Goal: Task Accomplishment & Management: Manage account settings

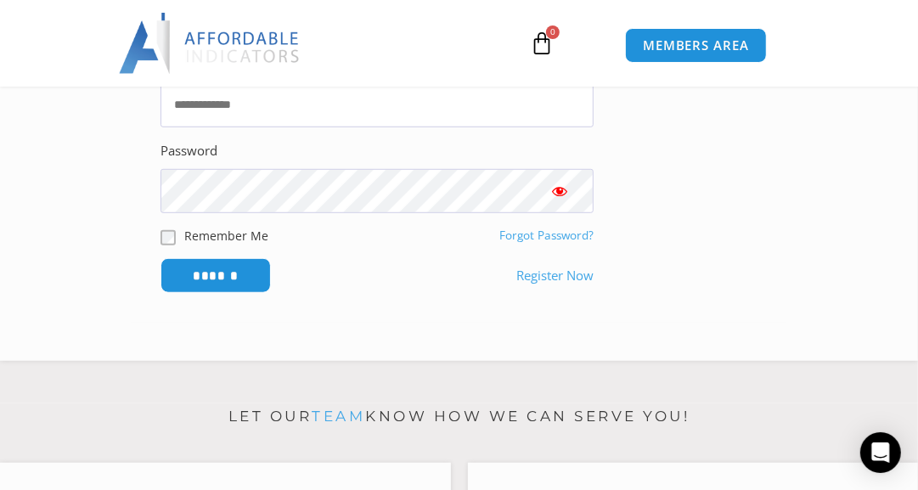
scroll to position [500, 0]
type input "**********"
click at [560, 195] on span "Show password" at bounding box center [559, 191] width 17 height 17
click at [228, 270] on input "******" at bounding box center [216, 275] width 116 height 37
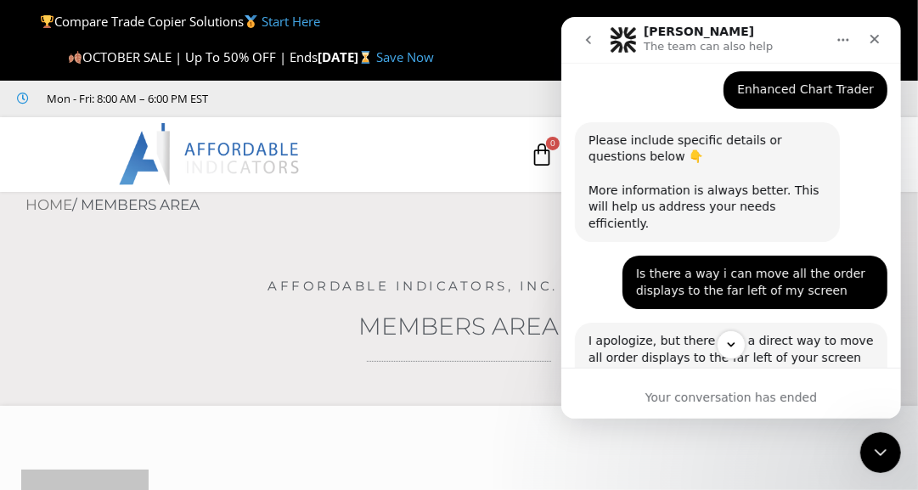
scroll to position [425, 0]
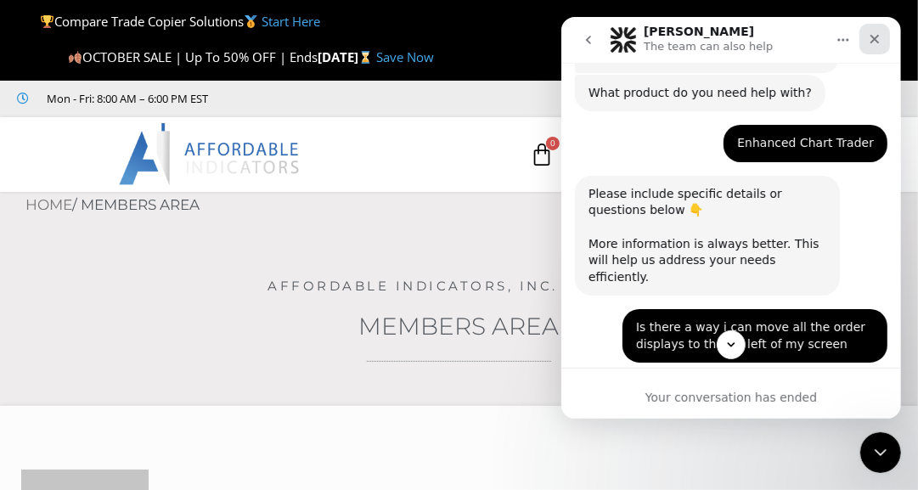
click at [875, 40] on icon "Close" at bounding box center [874, 39] width 14 height 14
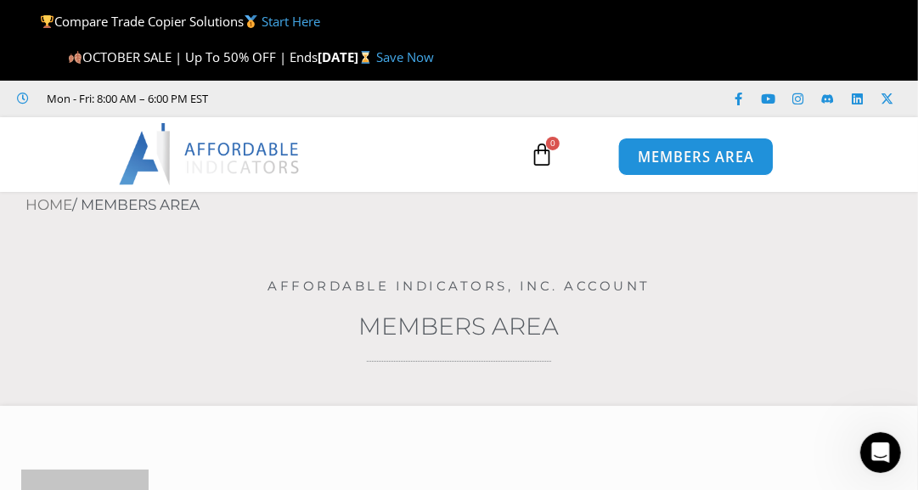
scroll to position [822, 0]
click at [665, 163] on span "MEMBERS AREA" at bounding box center [696, 156] width 116 height 14
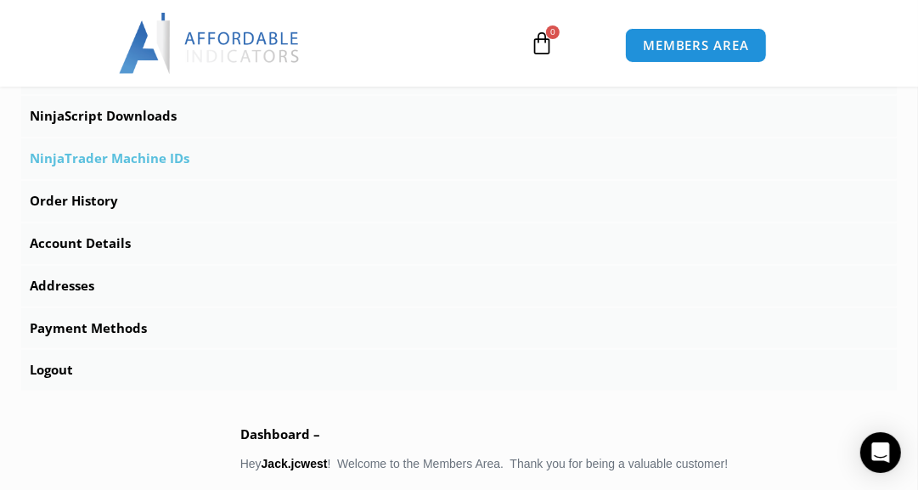
scroll to position [627, 0]
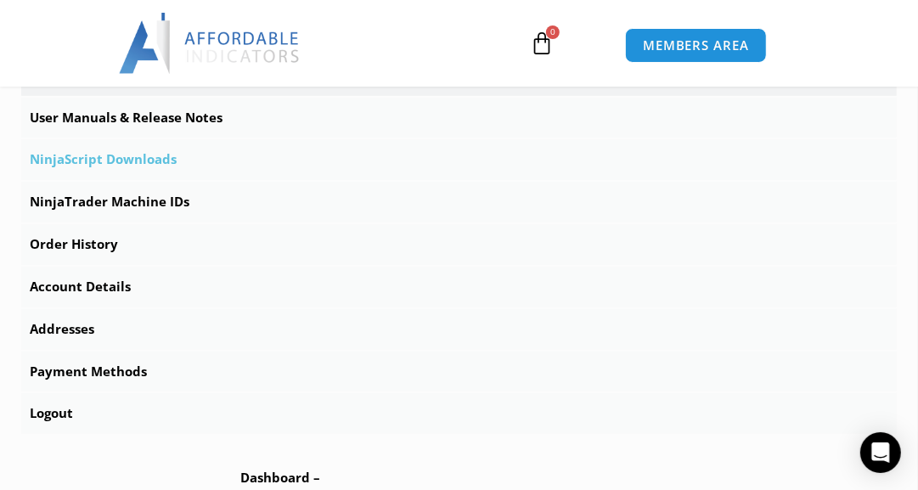
click at [141, 165] on link "NinjaScript Downloads" at bounding box center [458, 159] width 875 height 41
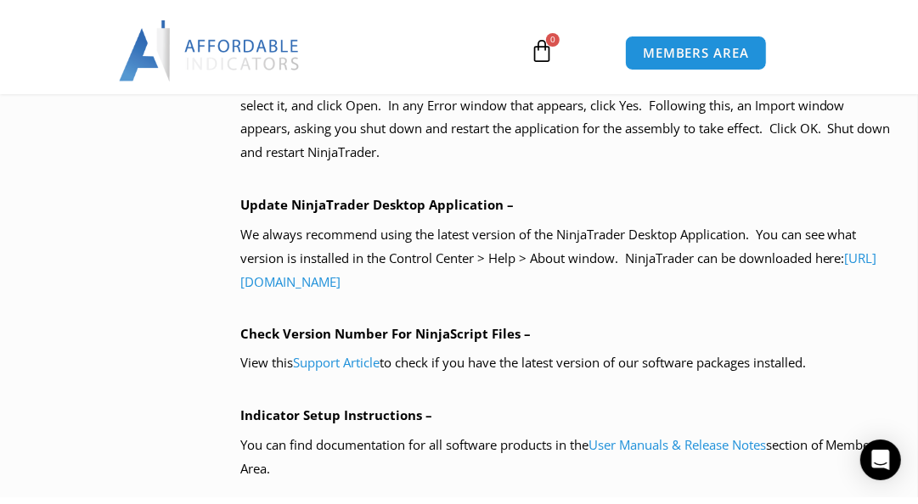
scroll to position [1304, 0]
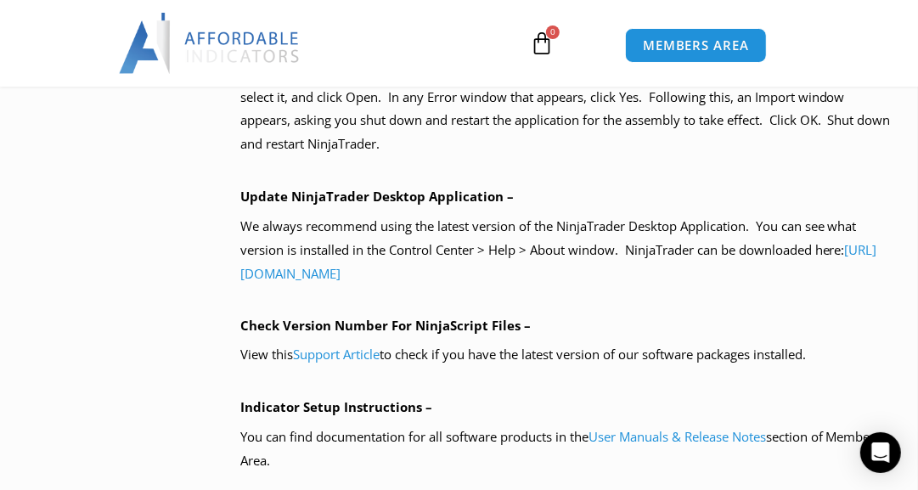
click at [337, 190] on div "NinjaScript Download & Installation – Please read everything for a complete und…" at bounding box center [568, 196] width 656 height 863
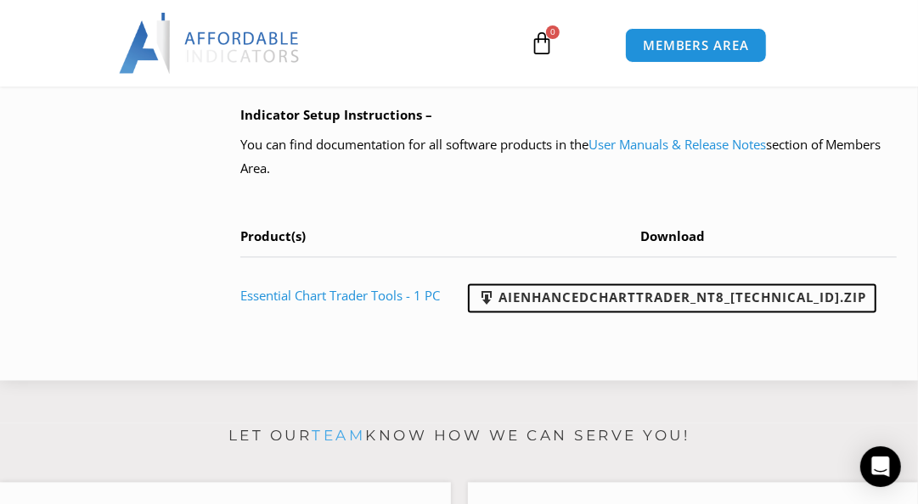
scroll to position [1609, 0]
click at [566, 312] on link "AIEnhancedChartTrader_NT8_25.1.31.1.zip" at bounding box center [672, 298] width 408 height 29
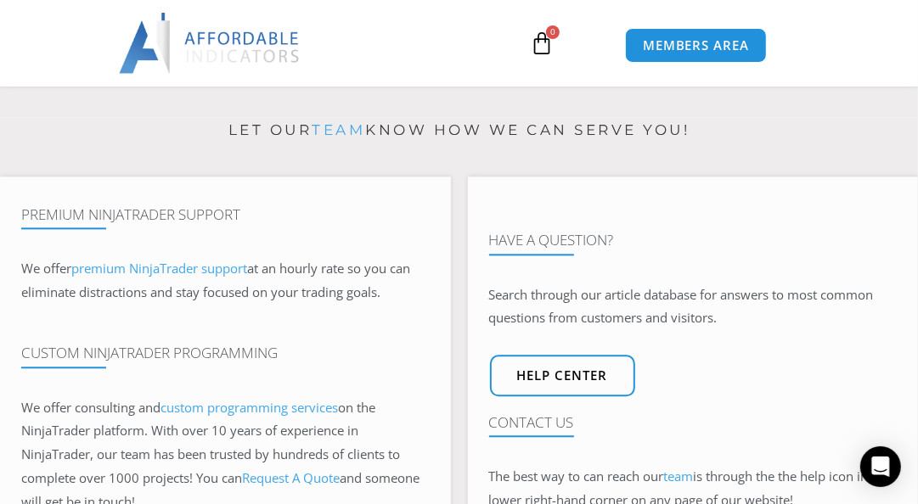
scroll to position [1793, 0]
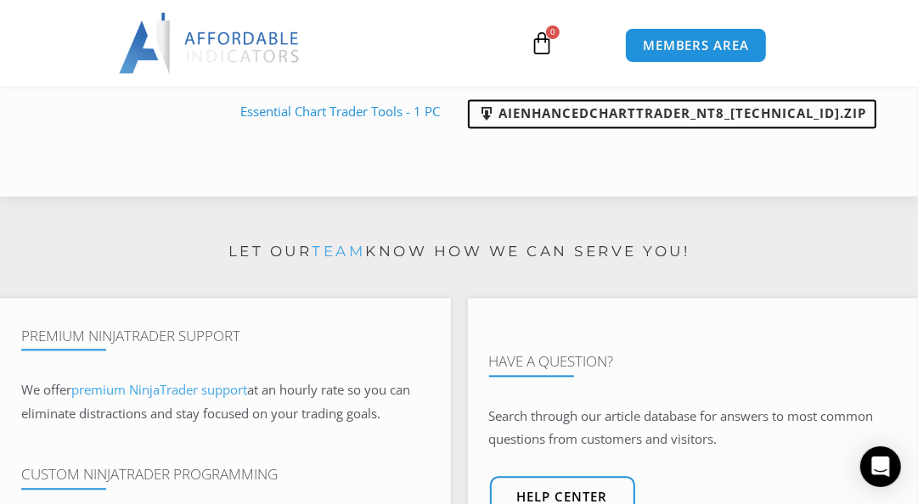
click at [544, 128] on link "AIEnhancedChartTrader_NT8_25.1.31.1.zip" at bounding box center [672, 113] width 408 height 29
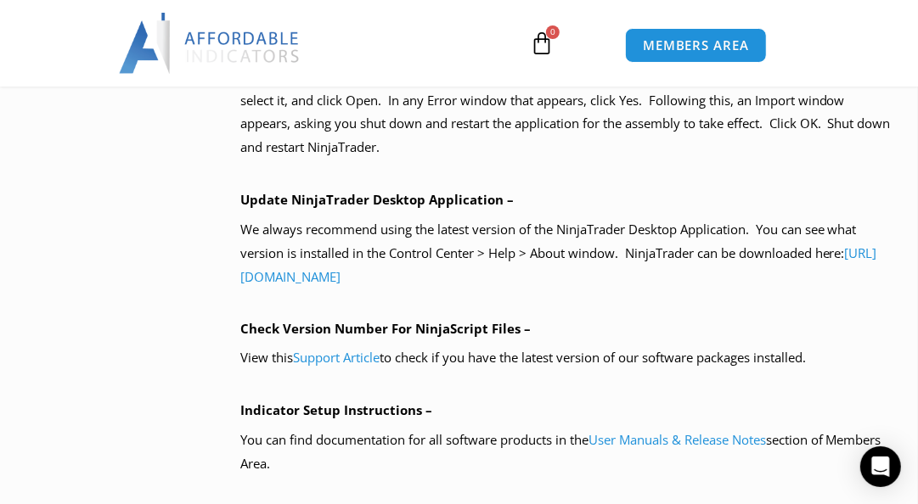
scroll to position [1324, 0]
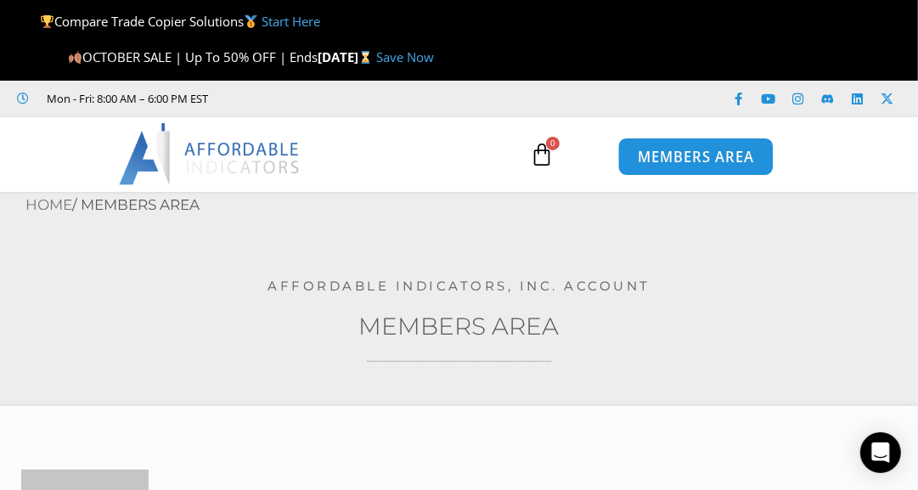
click at [661, 153] on span "MEMBERS AREA" at bounding box center [696, 156] width 116 height 14
click at [667, 155] on span "MEMBERS AREA" at bounding box center [696, 156] width 116 height 14
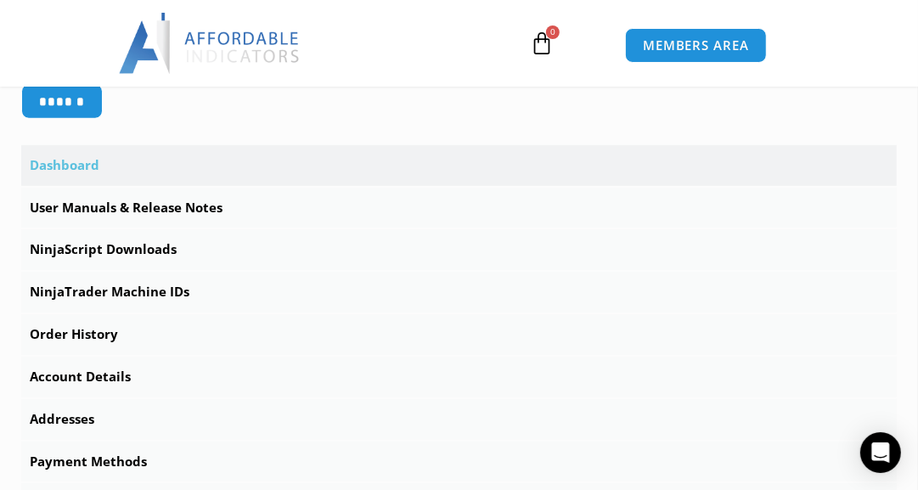
scroll to position [536, 0]
click at [126, 243] on link "NinjaScript Downloads" at bounding box center [458, 250] width 875 height 41
click at [132, 301] on link "NinjaTrader Machine IDs" at bounding box center [458, 293] width 875 height 41
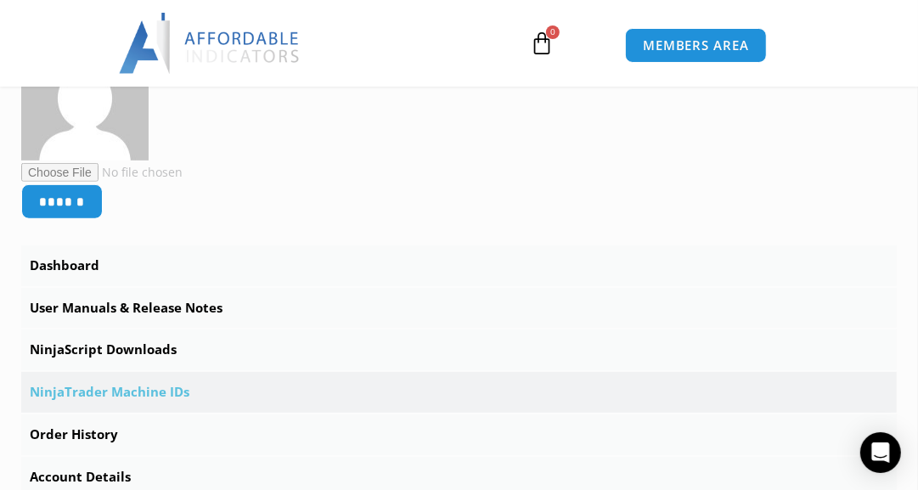
scroll to position [498, 0]
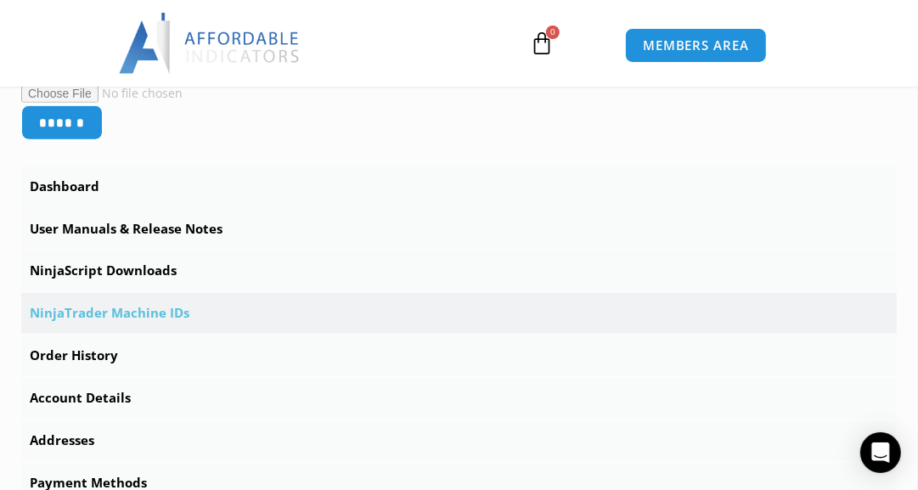
click at [108, 309] on link "NinjaTrader Machine IDs" at bounding box center [458, 313] width 875 height 41
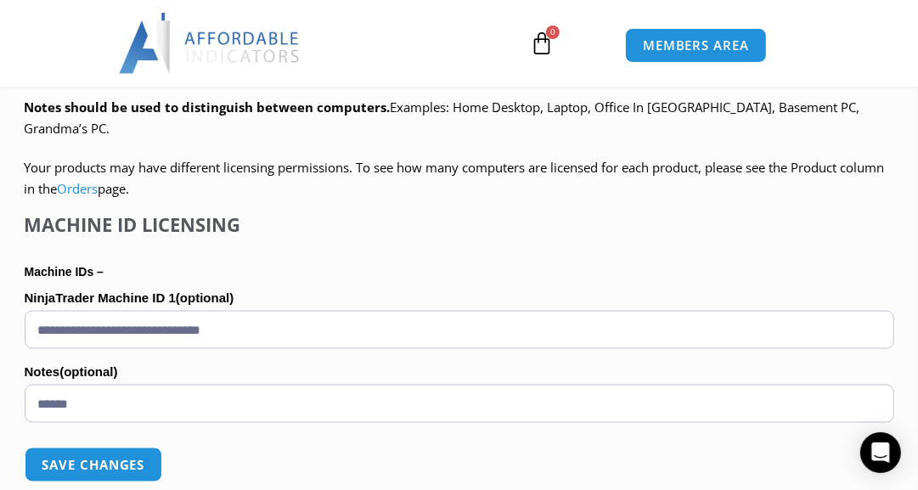
scroll to position [1080, 0]
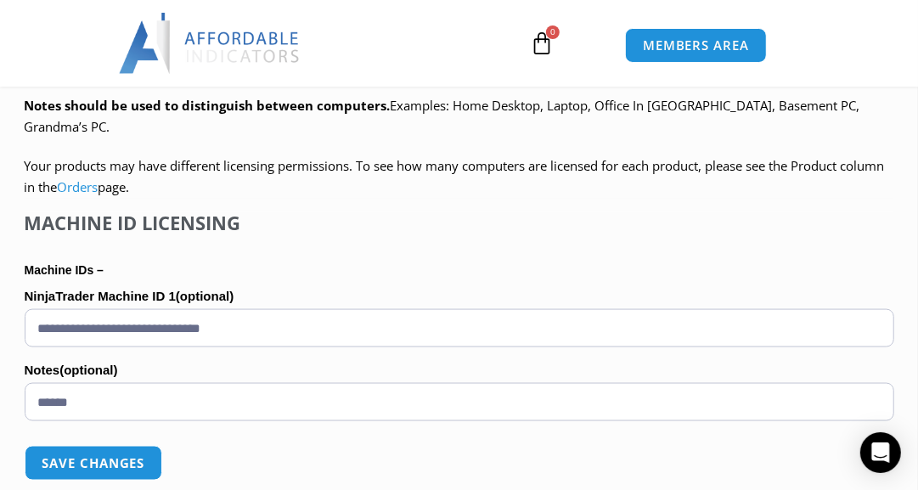
click at [307, 309] on input "**********" at bounding box center [460, 328] width 870 height 38
type input "*"
click at [101, 309] on input "NinjaTrader Machine ID 1 (optional)" at bounding box center [460, 328] width 870 height 38
paste input "**********"
type input "*"
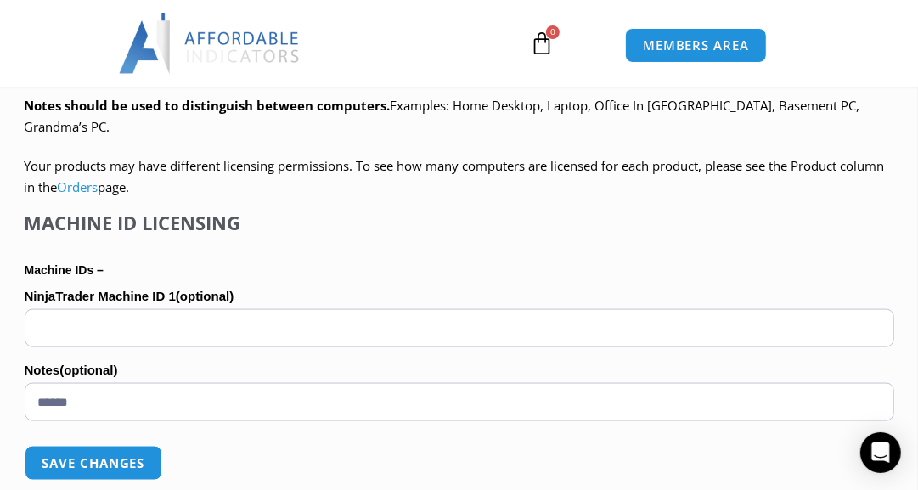
click at [117, 310] on input "NinjaTrader Machine ID 1 (optional)" at bounding box center [460, 328] width 870 height 38
paste input "**********"
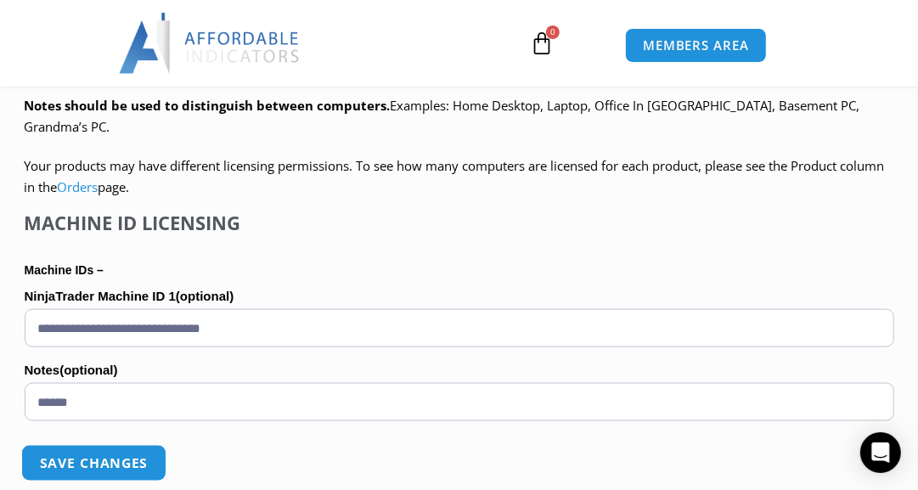
type input "**********"
click at [79, 447] on button "Save changes" at bounding box center [92, 463] width 145 height 37
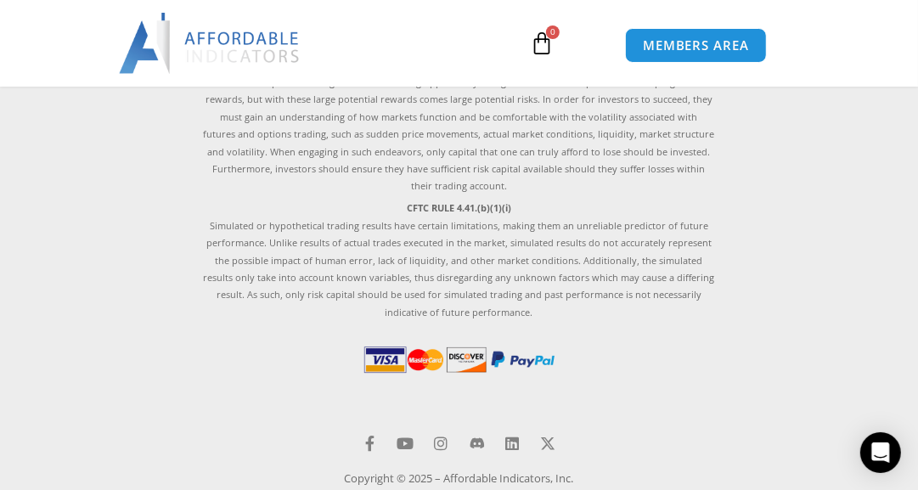
scroll to position [3612, 0]
